Goal: Task Accomplishment & Management: Manage account settings

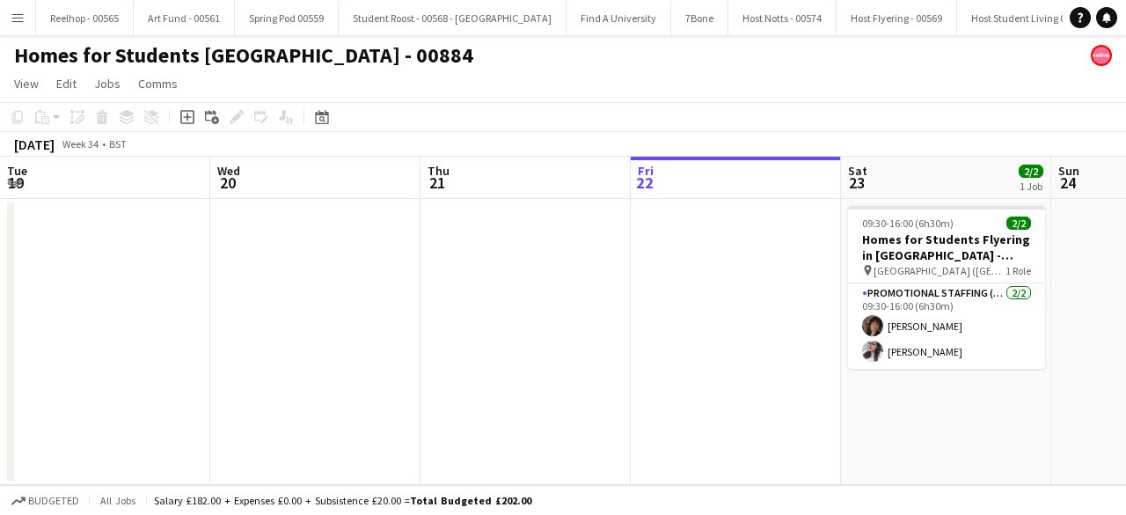
click at [848, 315] on app-card-role "Promotional Staffing (Brand Ambassadors) [DATE] 09:30-16:00 (6h30m) [PERSON_NAM…" at bounding box center [946, 325] width 197 height 85
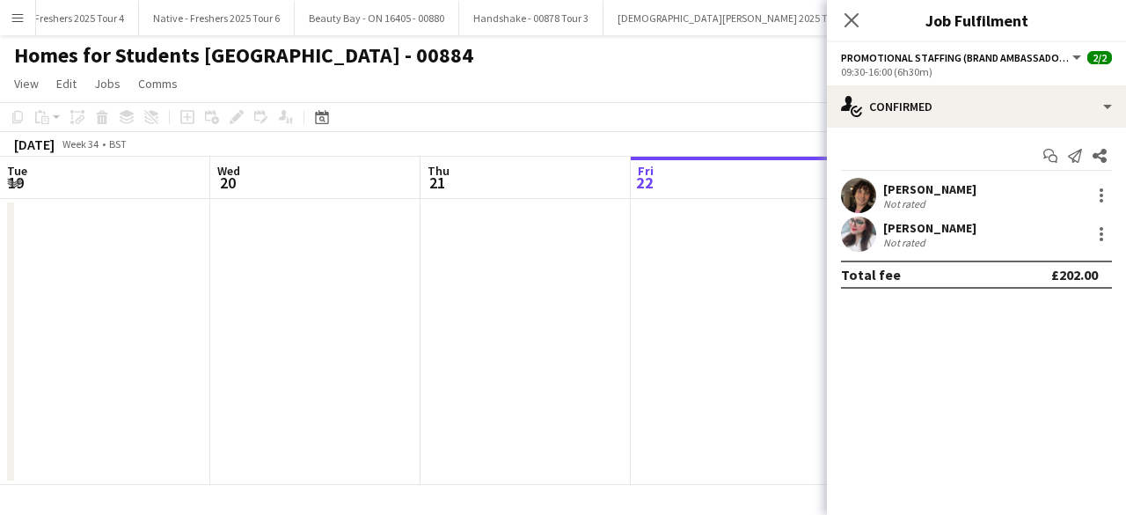
scroll to position [0, 605]
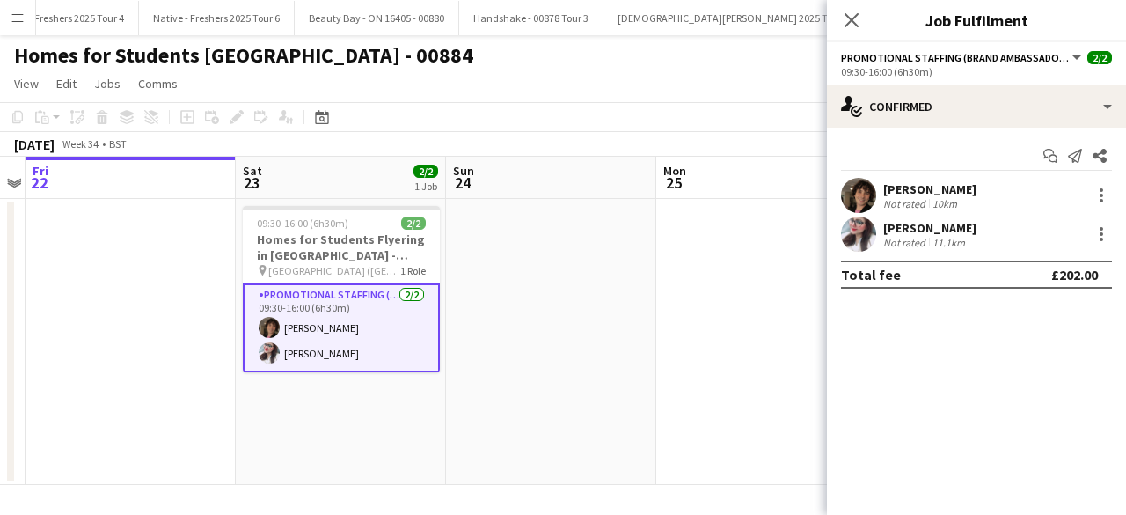
click at [865, 234] on app-user-avatar at bounding box center [858, 233] width 35 height 35
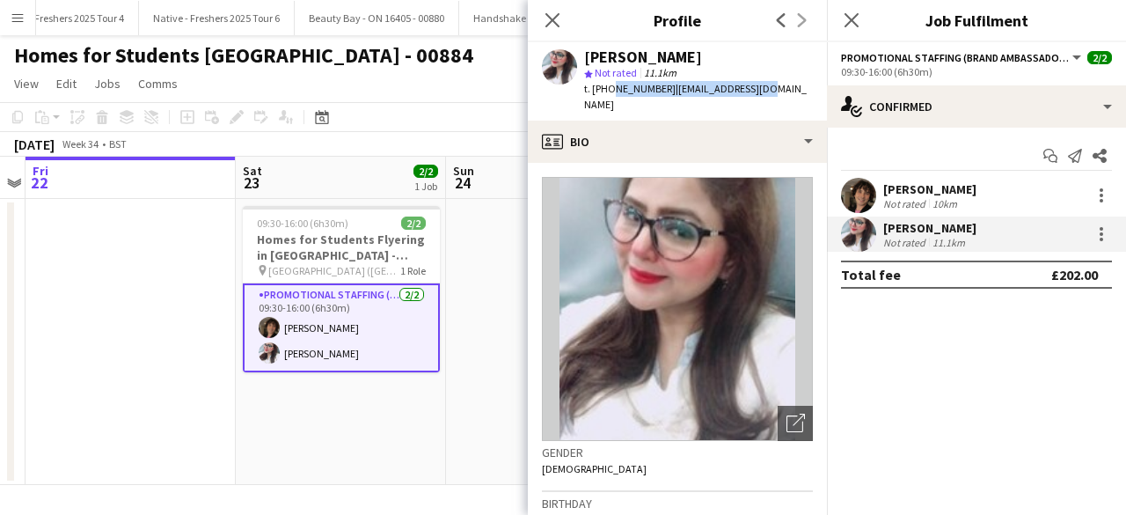
drag, startPoint x: 608, startPoint y: 89, endPoint x: 776, endPoint y: 86, distance: 168.0
click at [776, 86] on app-profile-header "[PERSON_NAME] Kasi star Not rated 11.1km t. [PHONE_NUMBER] | [EMAIL_ADDRESS][DO…" at bounding box center [677, 81] width 299 height 78
copy div "7895994316 | [EMAIL_ADDRESS][DOMAIN_NAME]"
drag, startPoint x: 588, startPoint y: 55, endPoint x: 762, endPoint y: 94, distance: 178.6
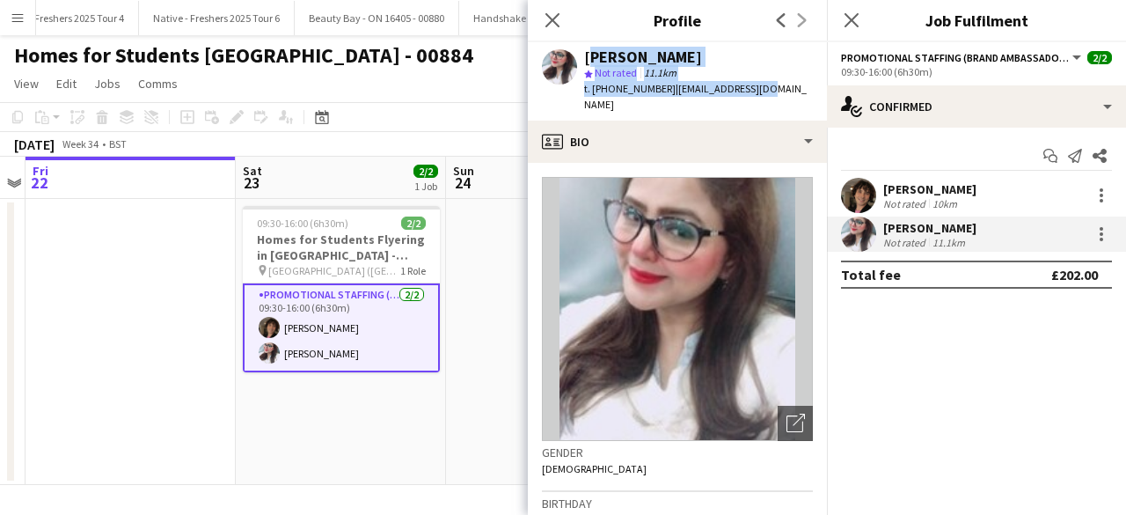
click at [762, 94] on div "[PERSON_NAME] Kasi star Not rated 11.1km t. [PHONE_NUMBER] | [EMAIL_ADDRESS][DO…" at bounding box center [677, 81] width 299 height 78
copy div "[PERSON_NAME] Kasi star Not rated 11.1km t. [PHONE_NUMBER] | [EMAIL_ADDRESS][DO…"
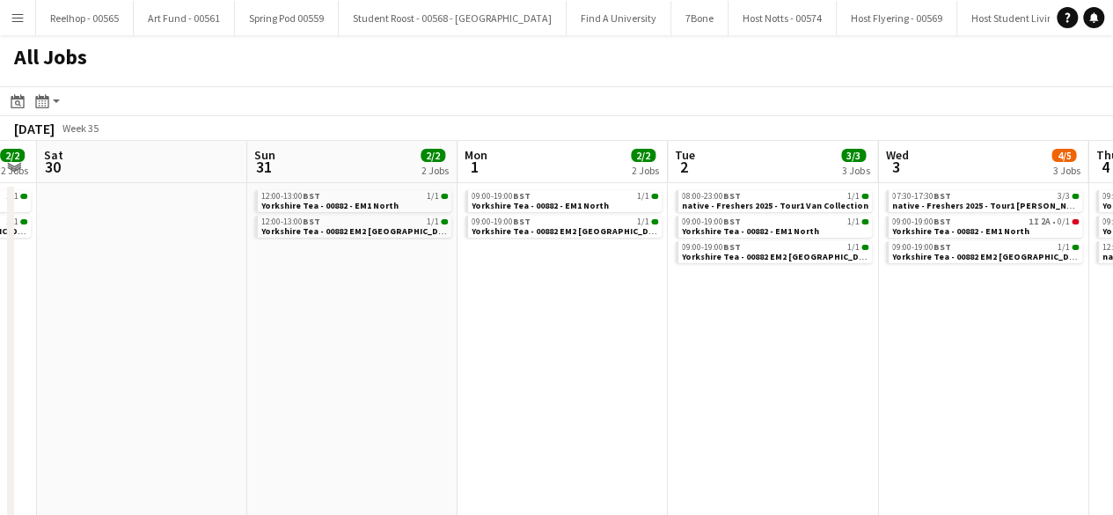
scroll to position [0, 803]
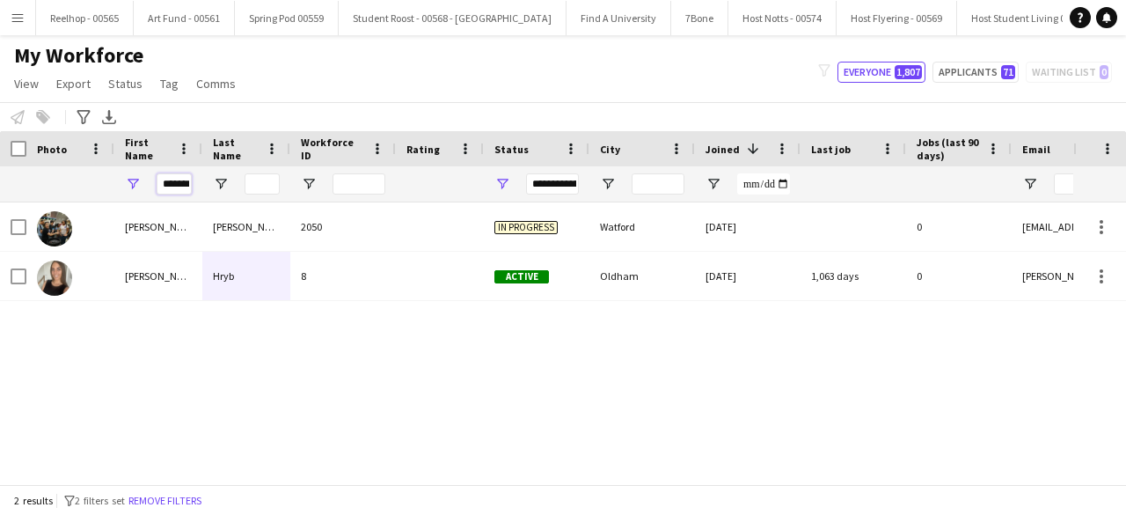
drag, startPoint x: 186, startPoint y: 186, endPoint x: 59, endPoint y: 197, distance: 128.0
click at [59, 197] on div "**********" at bounding box center [940, 183] width 1881 height 35
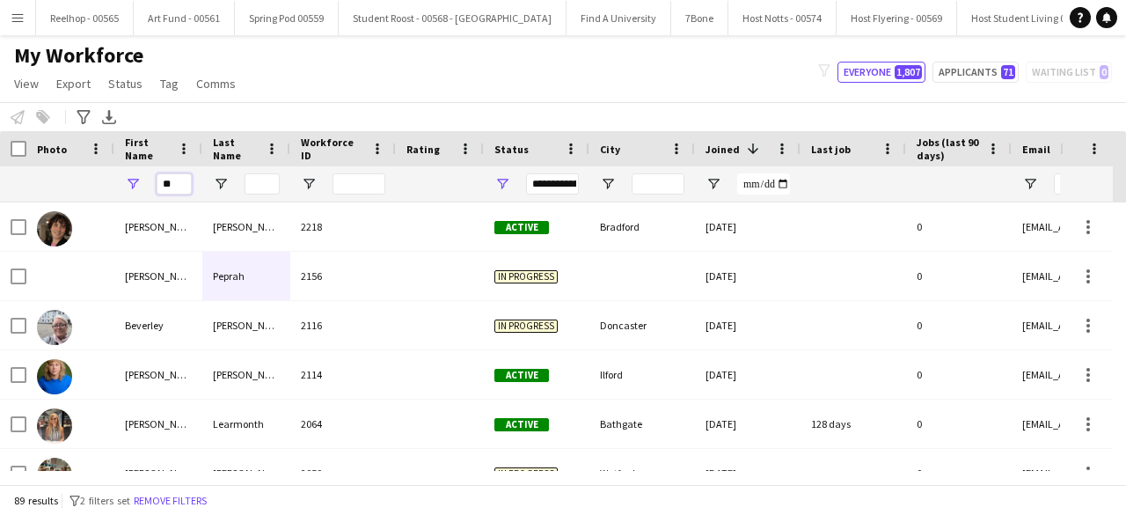
type input "*"
